Goal: Information Seeking & Learning: Learn about a topic

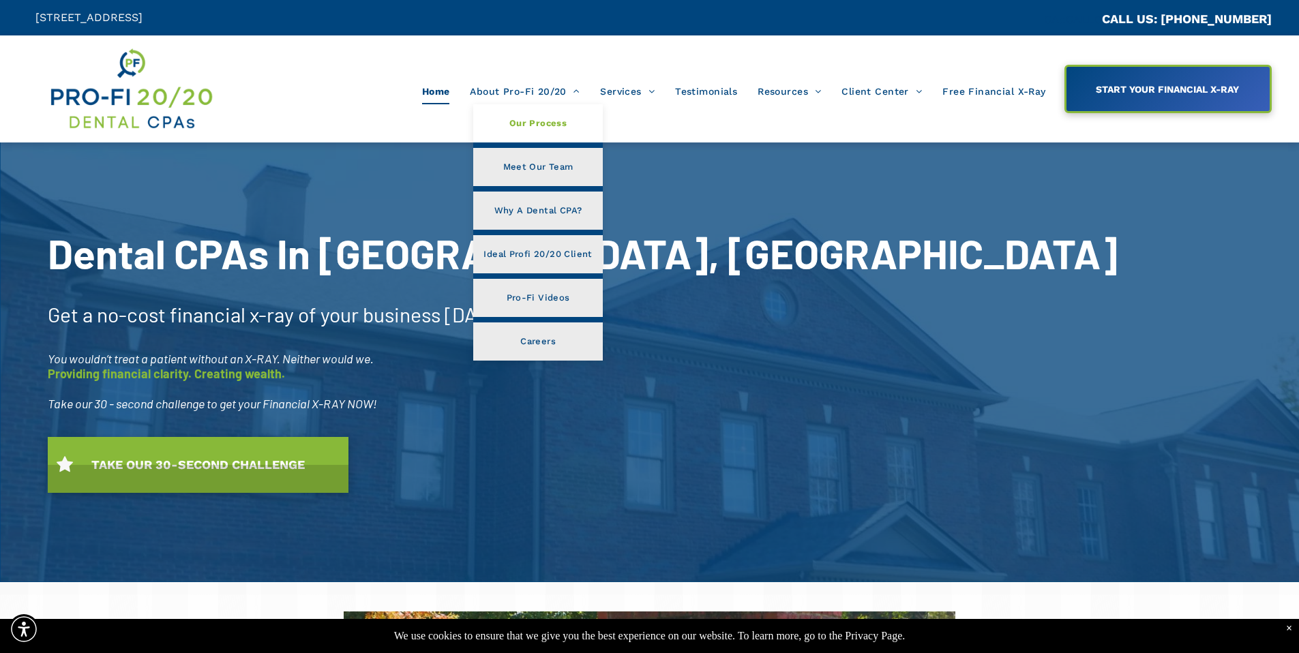
click at [512, 130] on link "Our Process" at bounding box center [537, 123] width 129 height 38
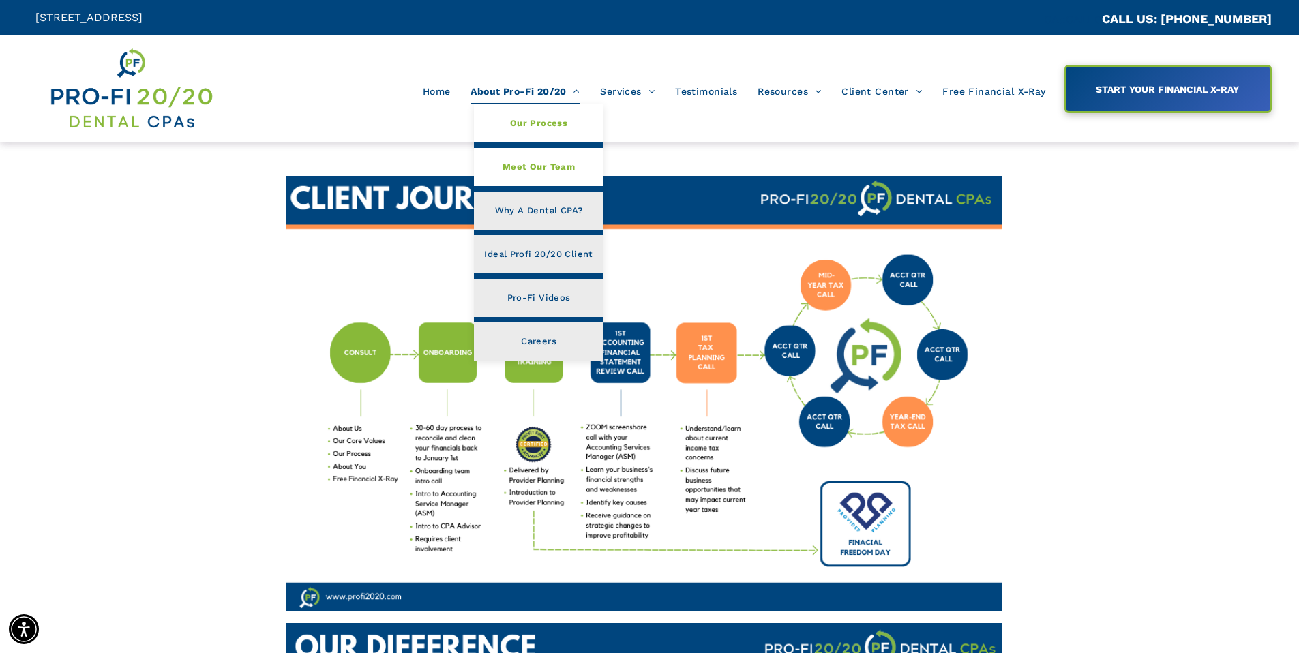
click at [534, 158] on span "Meet Our Team" at bounding box center [539, 167] width 72 height 18
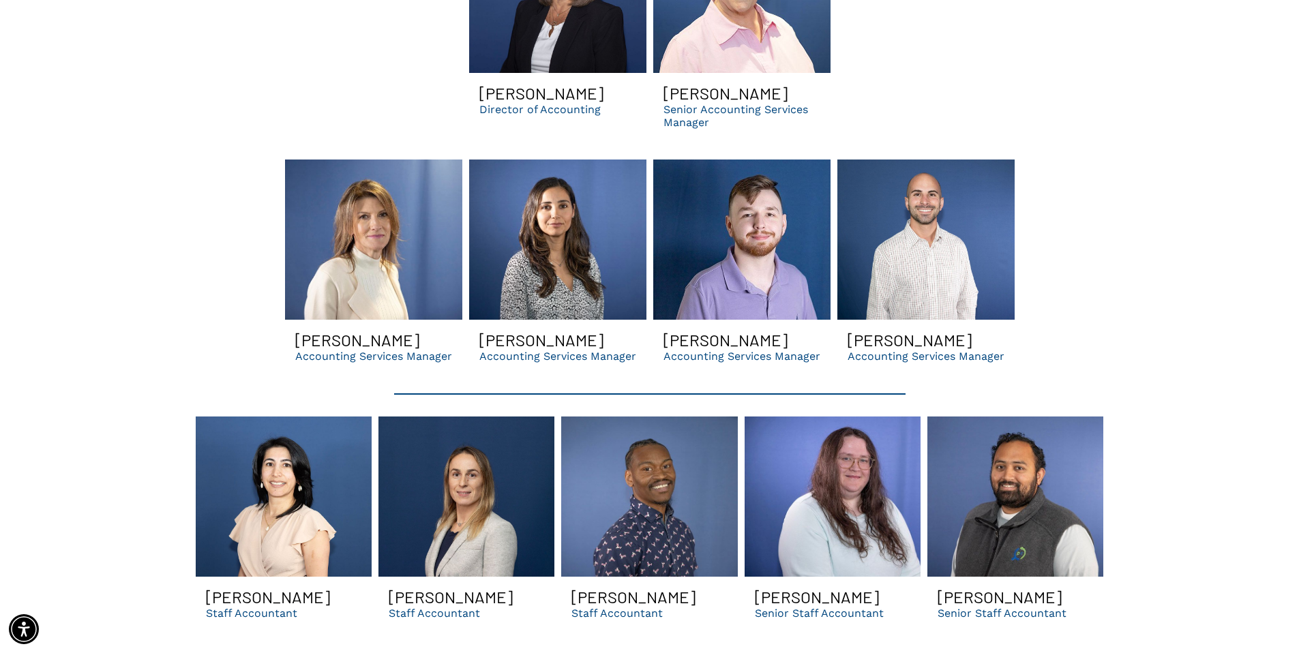
scroll to position [2919, 0]
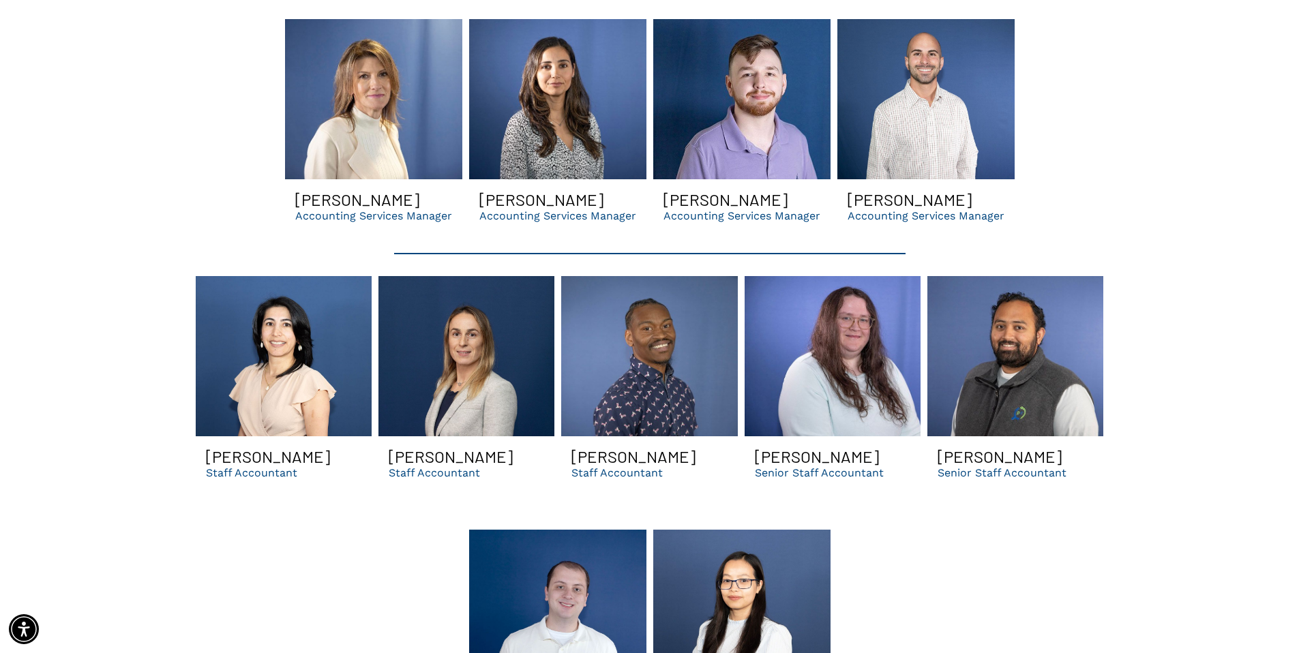
click at [188, 580] on div "The Co-Founders Brent Saunier, CPA Co-Founder, Managing Partner Chris Sands Co-…" at bounding box center [649, 141] width 1245 height 3390
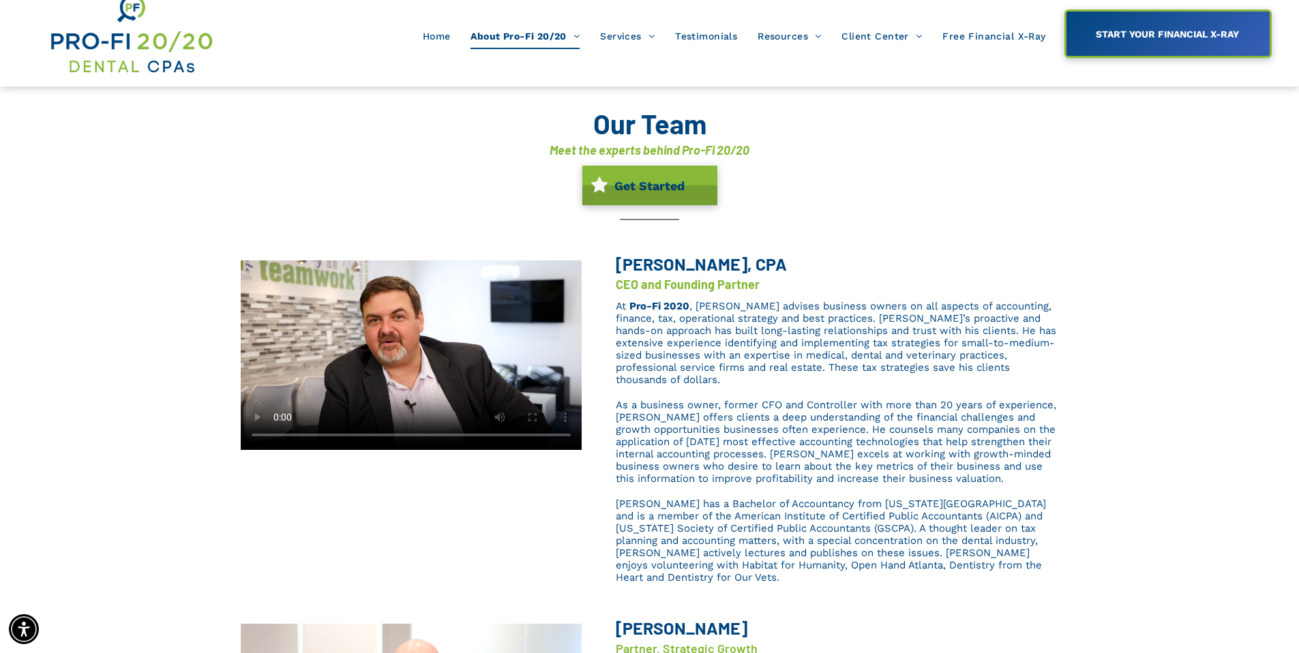
scroll to position [0, 0]
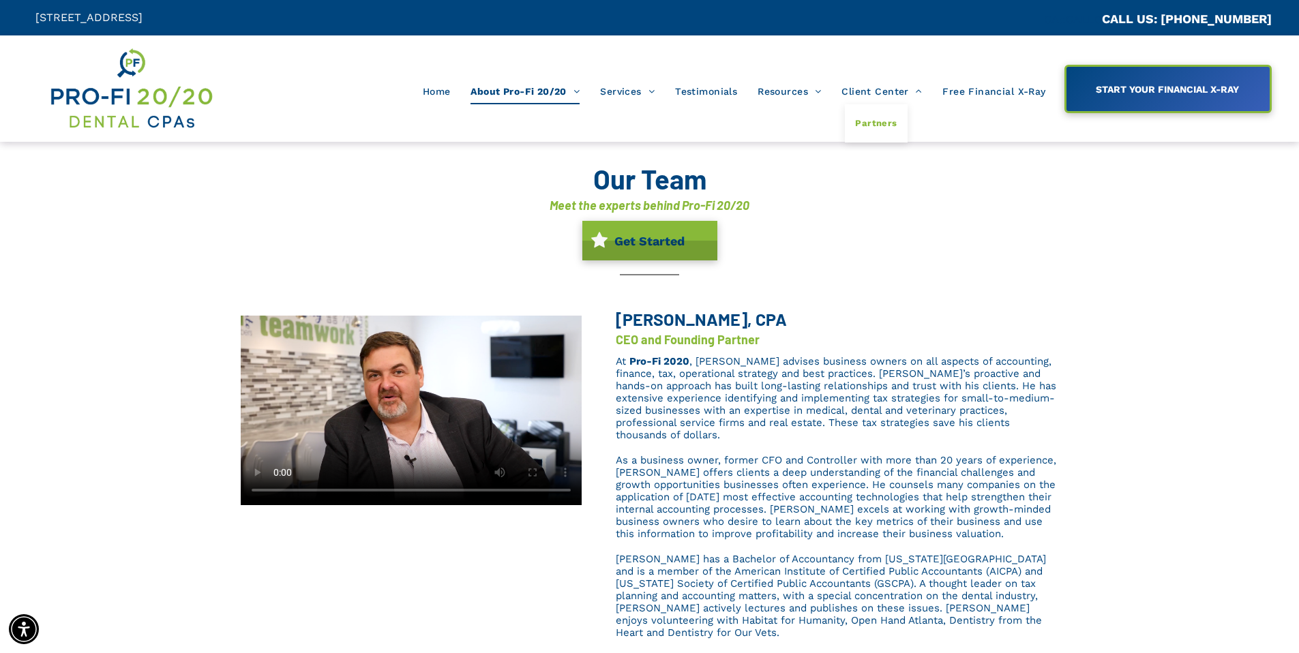
click at [863, 115] on span "Partners" at bounding box center [876, 124] width 42 height 18
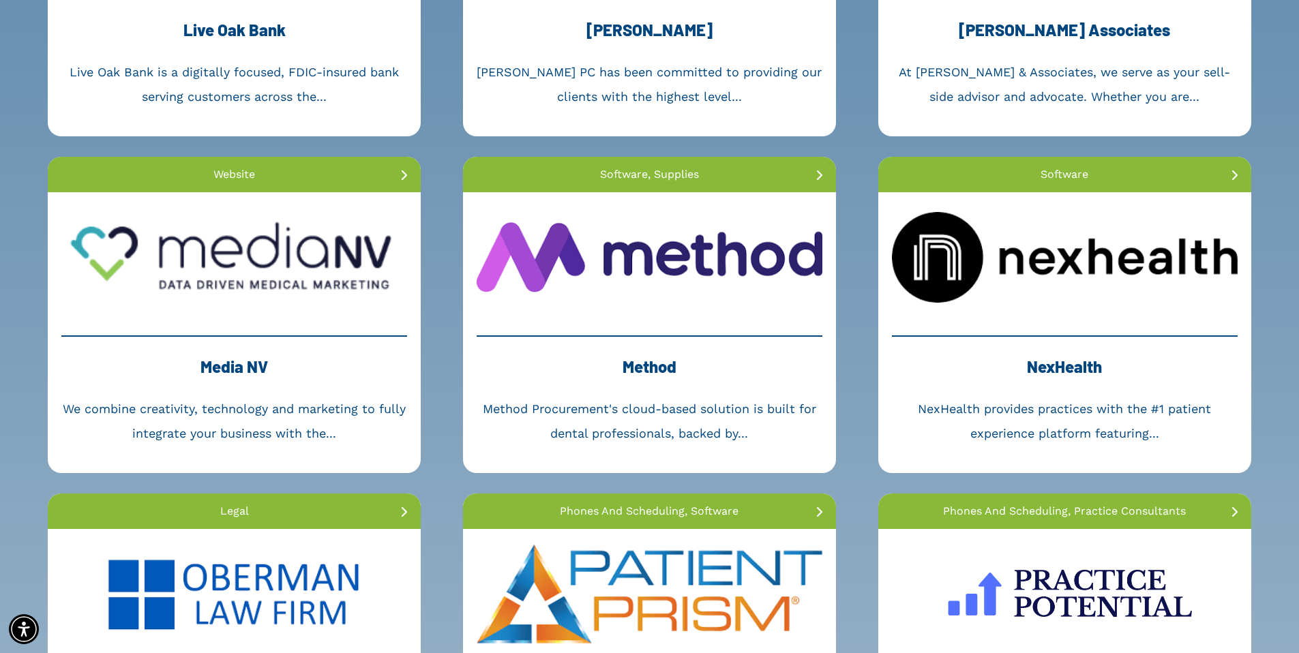
scroll to position [1708, 0]
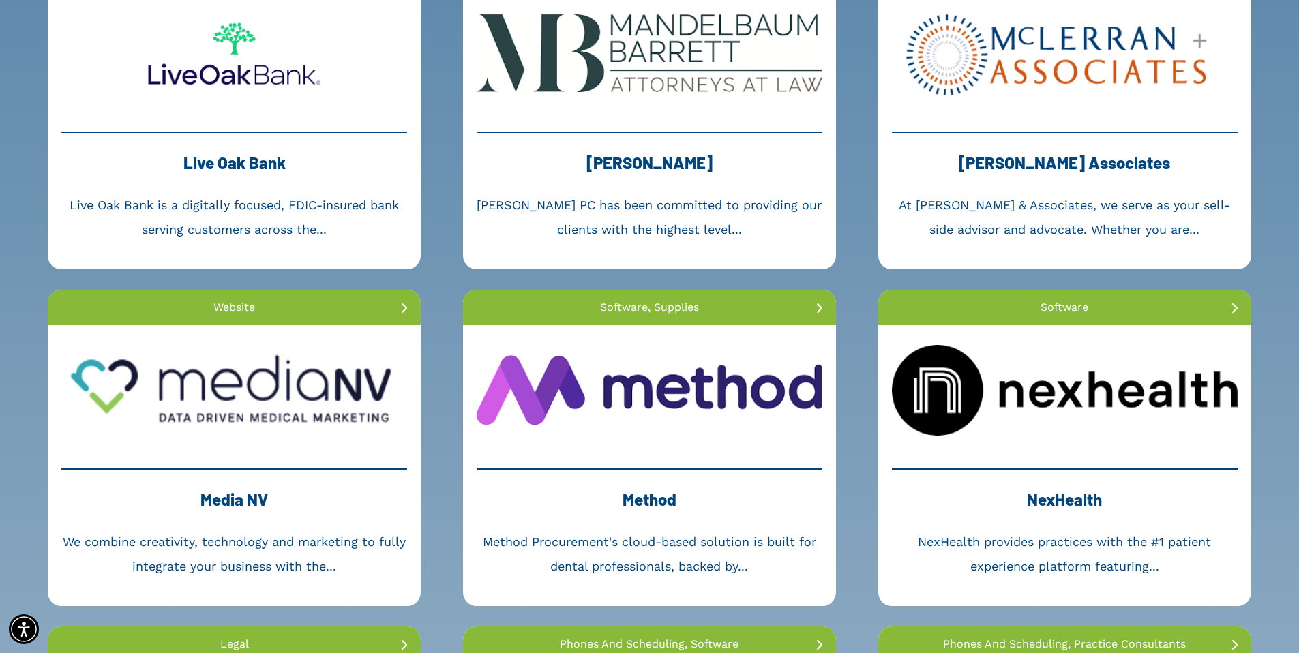
click at [1048, 100] on link at bounding box center [1064, 53] width 373 height 130
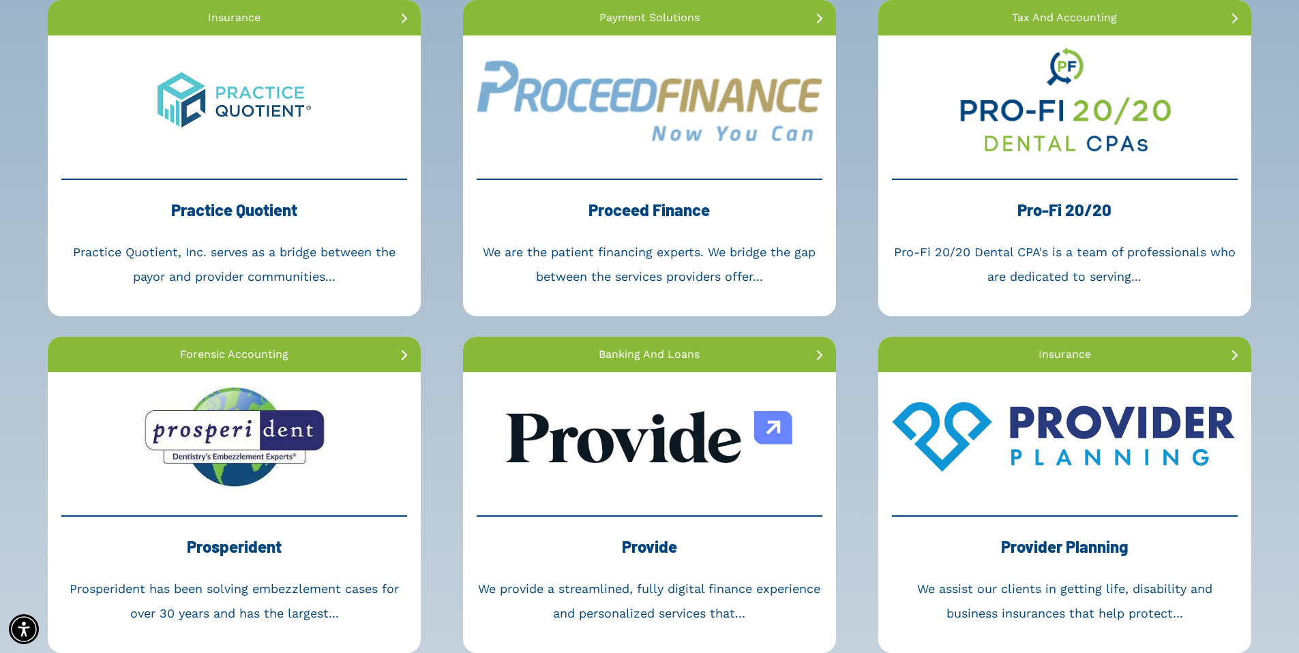
scroll to position [2896, 0]
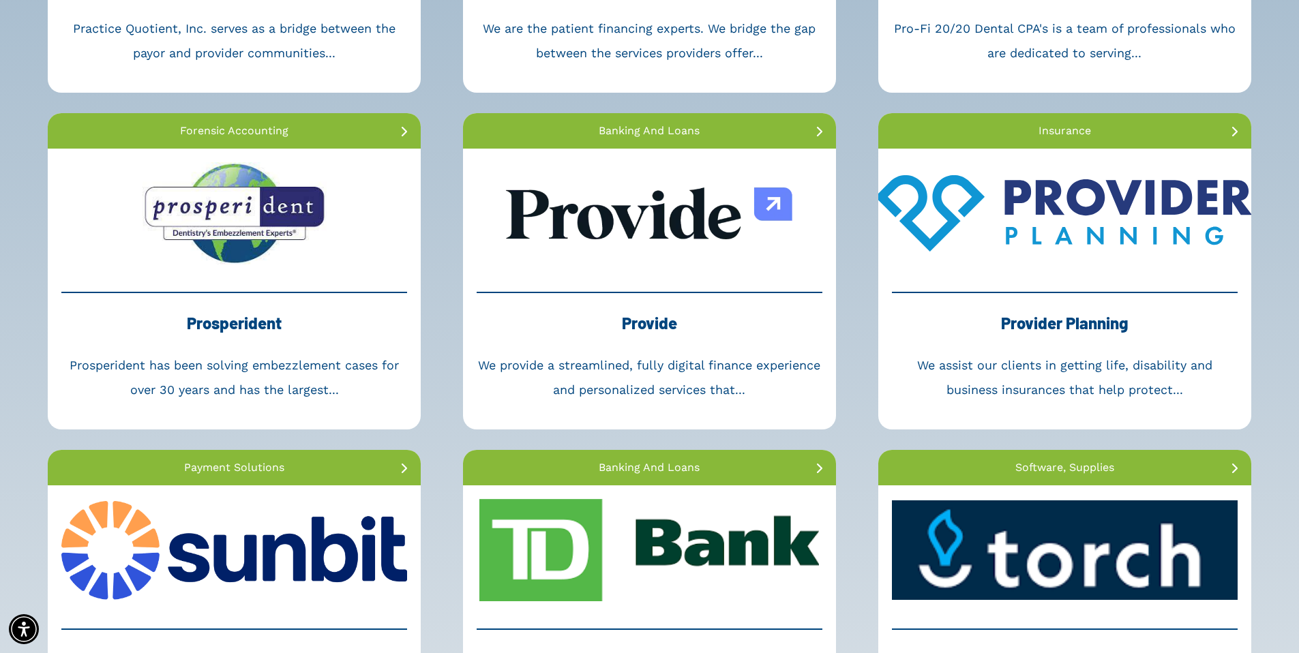
click at [1031, 208] on link at bounding box center [1064, 214] width 373 height 130
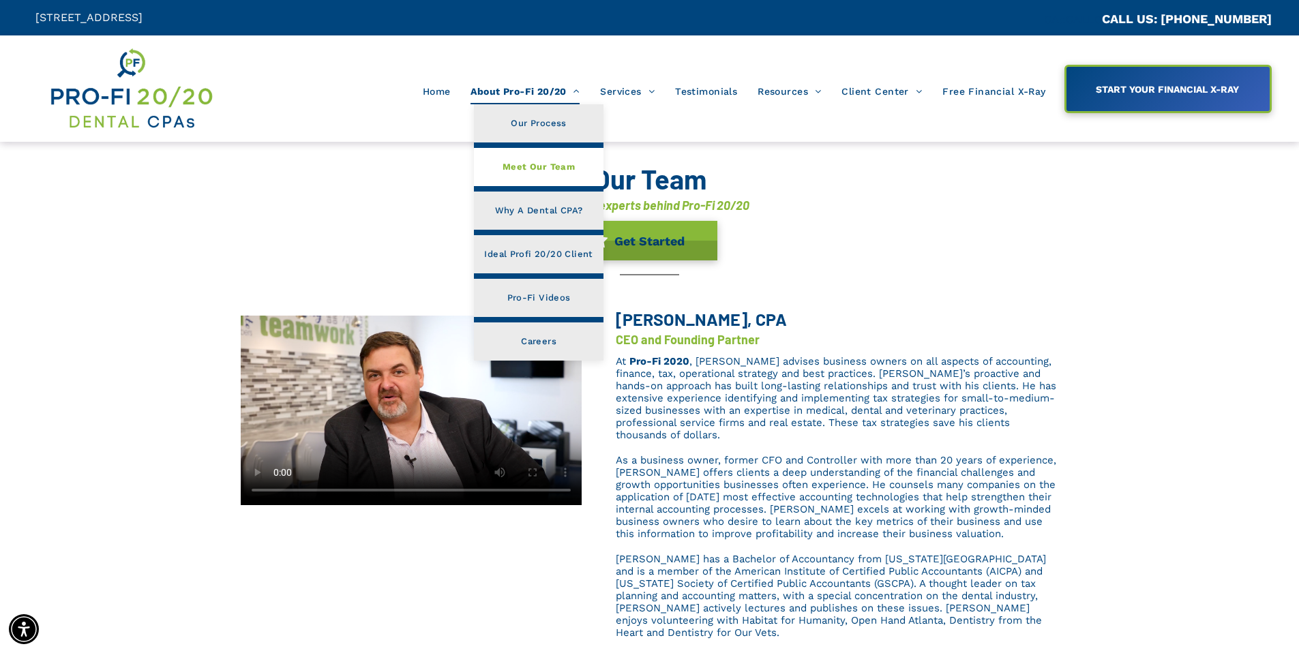
click at [561, 167] on span "Meet Our Team" at bounding box center [539, 167] width 72 height 18
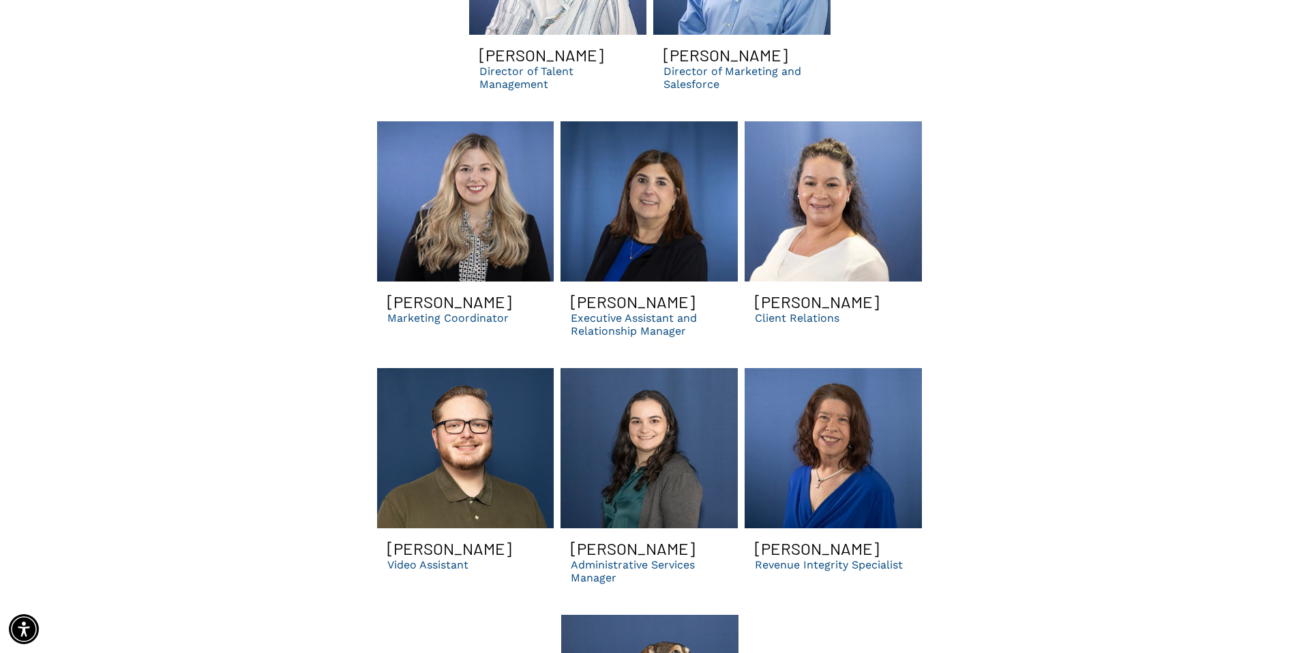
scroll to position [3767, 0]
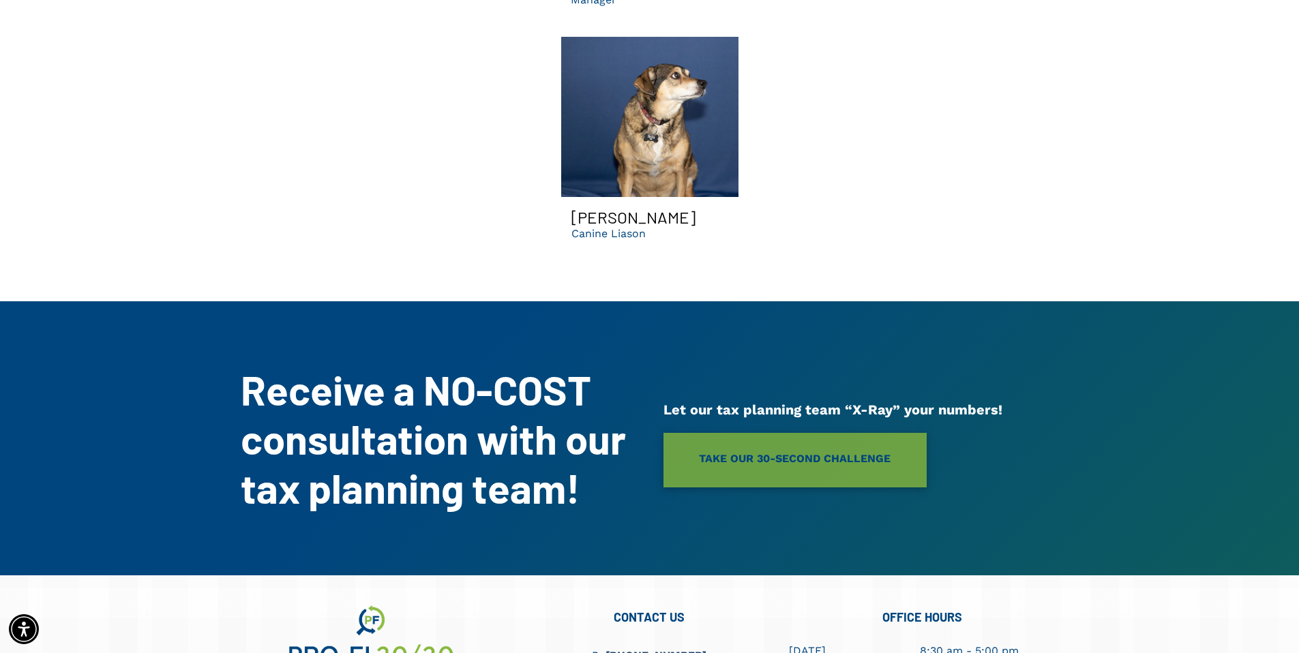
scroll to position [4786, 0]
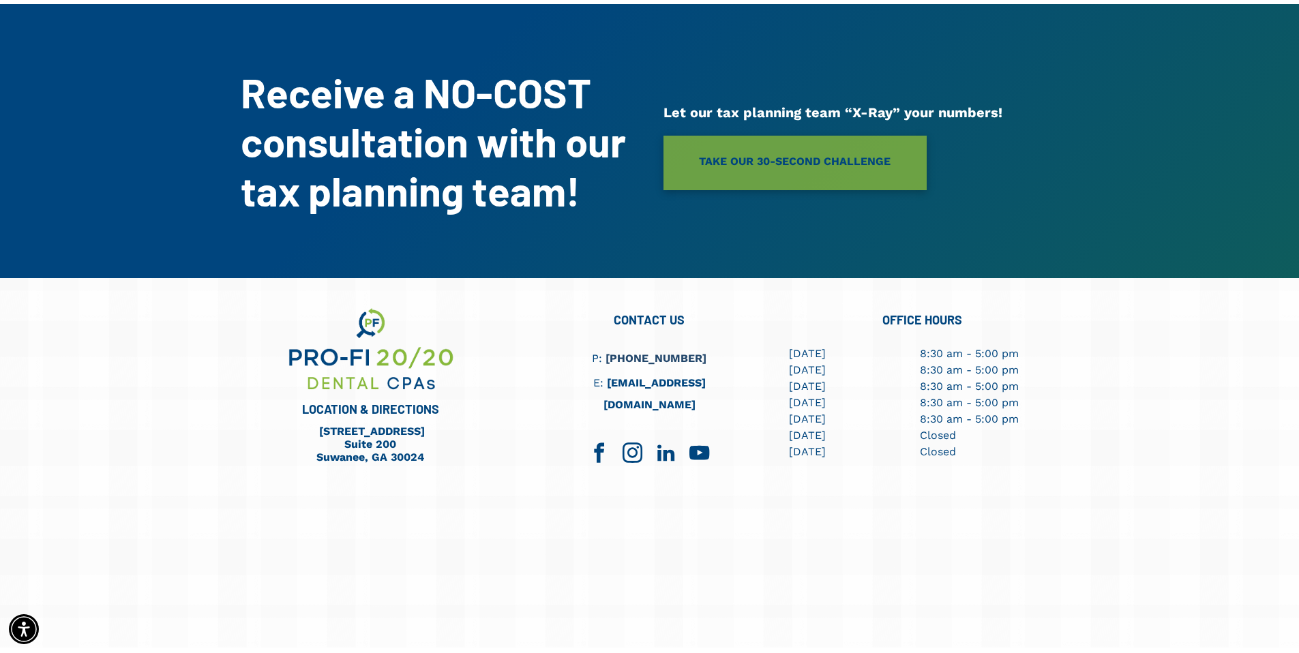
click at [1106, 474] on div "LOCATION & DIRECTIONS [STREET_ADDRESS] [STREET_ADDRESS] CONTACT US P: [PHONE_NU…" at bounding box center [649, 463] width 1299 height 370
click at [1061, 306] on div "LOCATION & DIRECTIONS [STREET_ADDRESS] [STREET_ADDRESS] CONTACT US P: [PHONE_NU…" at bounding box center [649, 463] width 1299 height 370
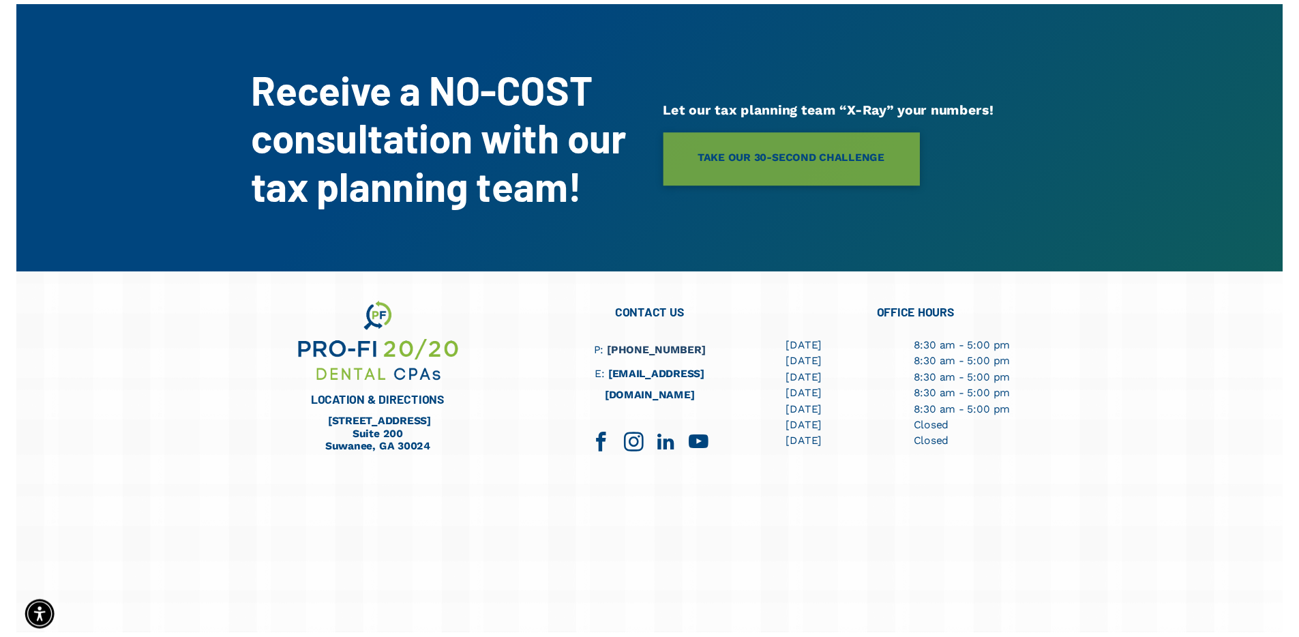
scroll to position [4785, 0]
